Goal: Task Accomplishment & Management: Manage account settings

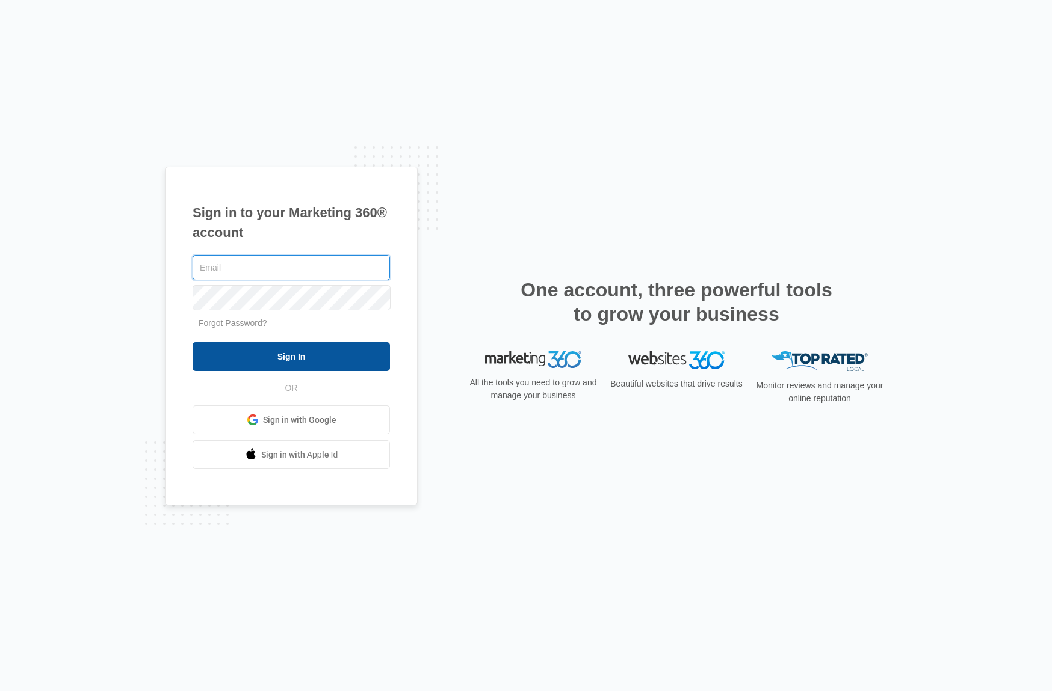
type input "[PERSON_NAME][EMAIL_ADDRESS][DOMAIN_NAME]"
click at [346, 371] on input "Sign In" at bounding box center [291, 356] width 197 height 29
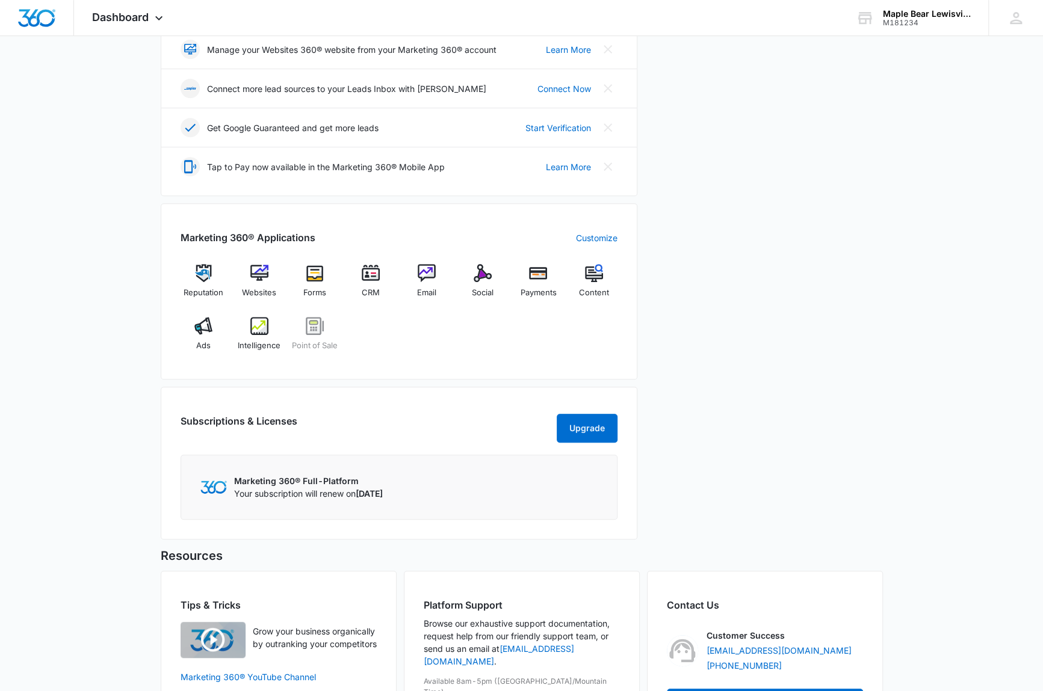
scroll to position [386, 0]
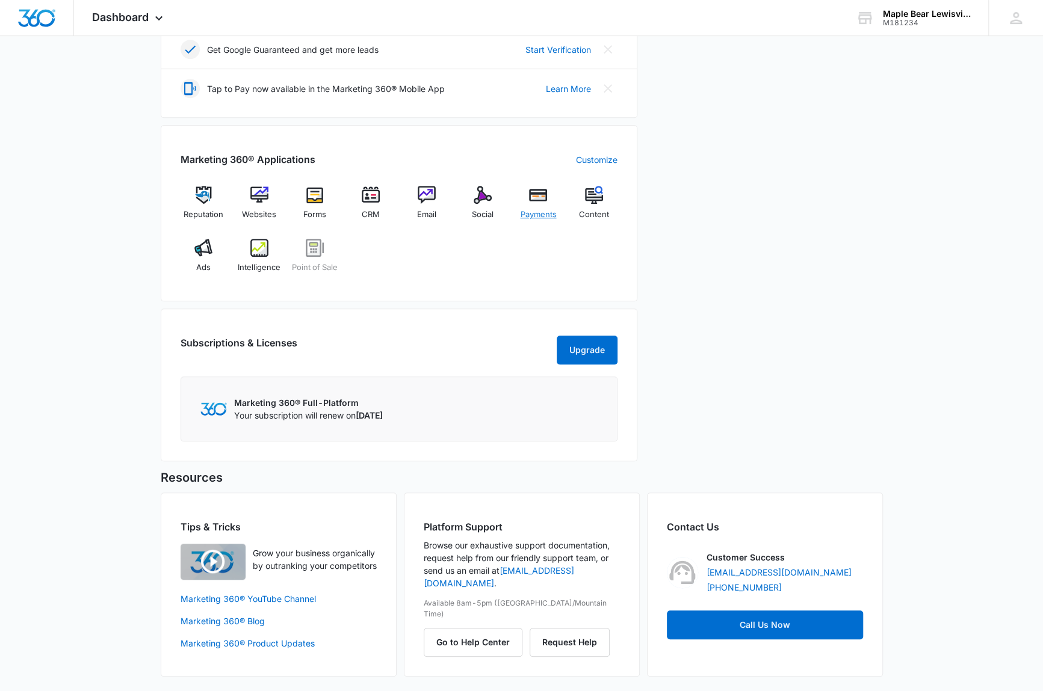
click at [533, 186] on img at bounding box center [538, 195] width 18 height 18
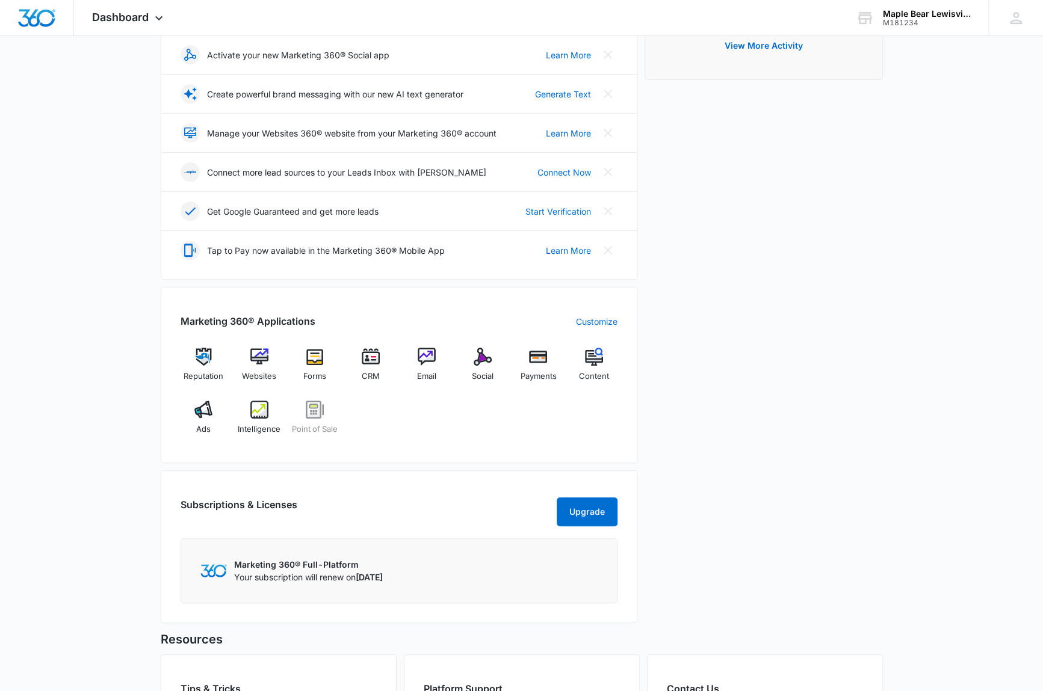
scroll to position [280, 0]
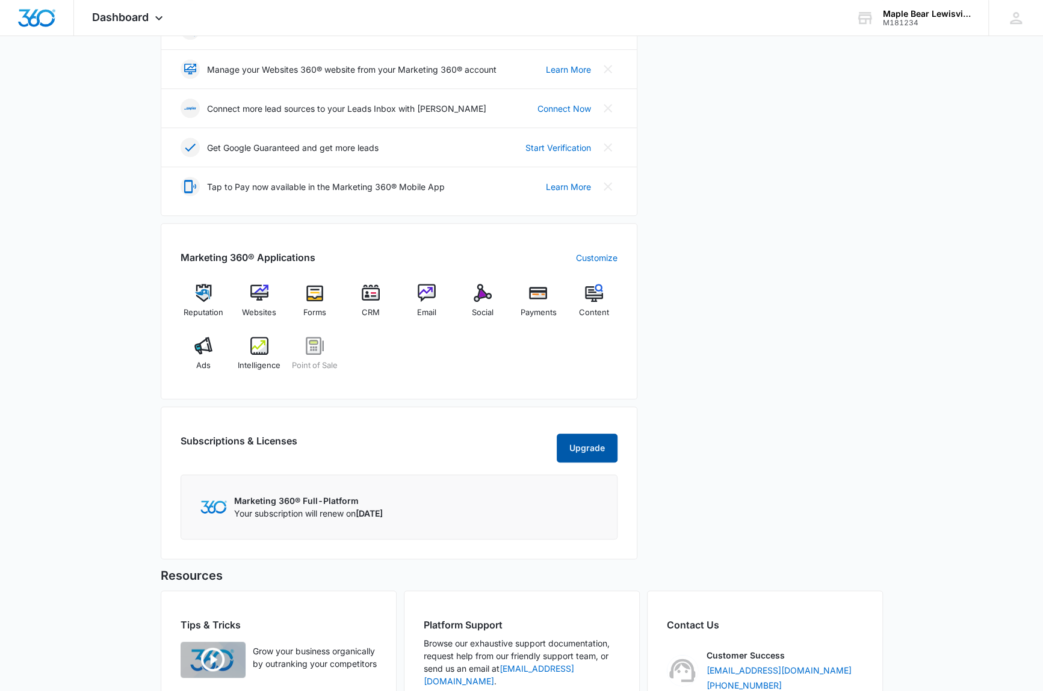
click at [611, 452] on button "Upgrade" at bounding box center [587, 448] width 61 height 29
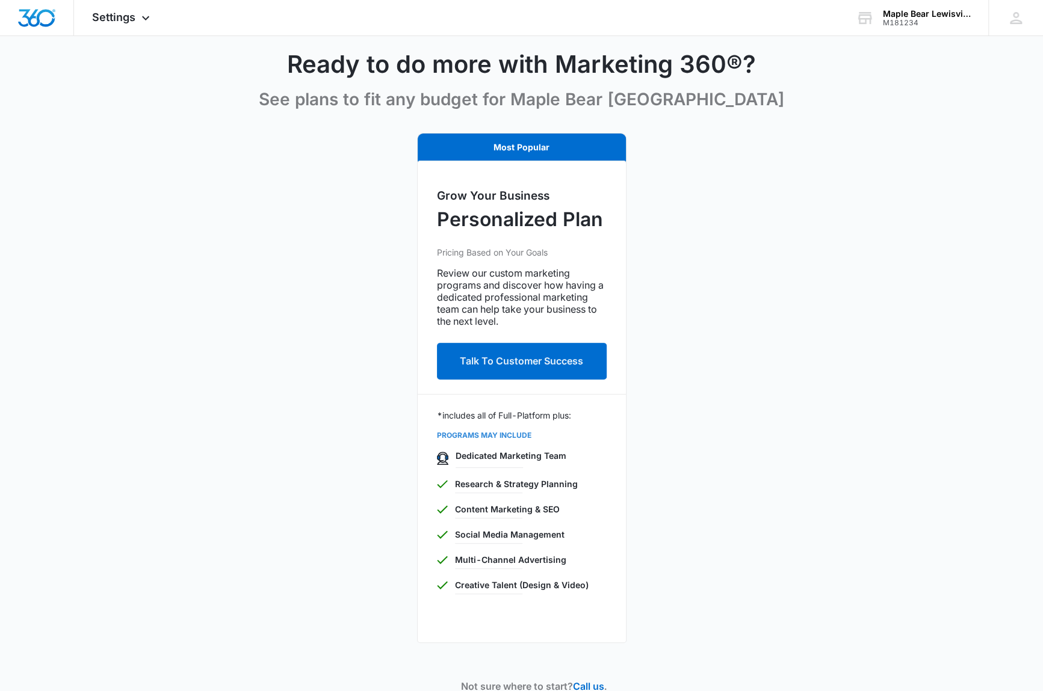
scroll to position [109, 0]
